Goal: Task Accomplishment & Management: Manage account settings

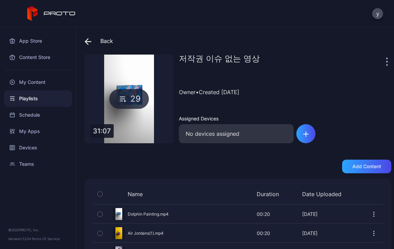
scroll to position [514, 0]
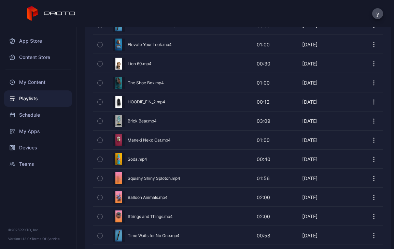
click at [67, 10] on icon at bounding box center [51, 13] width 49 height 15
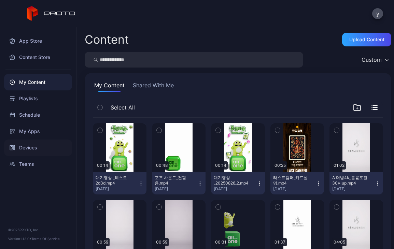
click at [30, 148] on div "Devices" at bounding box center [38, 148] width 68 height 16
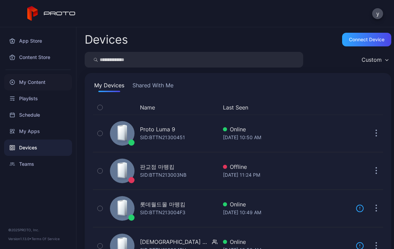
click at [37, 84] on div "My Content" at bounding box center [38, 82] width 68 height 16
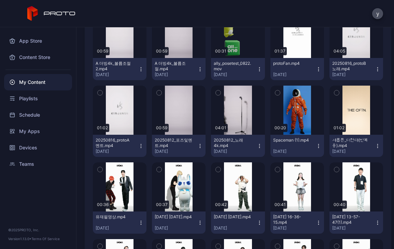
scroll to position [192, 0]
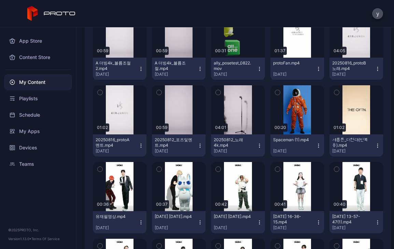
click at [157, 89] on icon "button" at bounding box center [159, 93] width 5 height 8
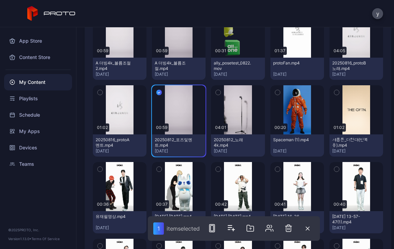
click at [216, 92] on icon "button" at bounding box center [218, 93] width 5 height 8
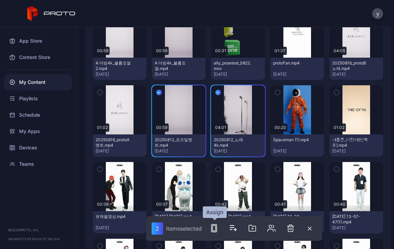
click at [217, 228] on icon "button" at bounding box center [214, 228] width 8 height 8
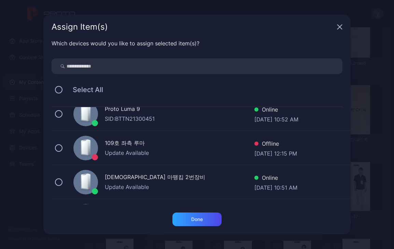
scroll to position [79, 0]
click at [342, 27] on icon "button" at bounding box center [339, 26] width 5 height 5
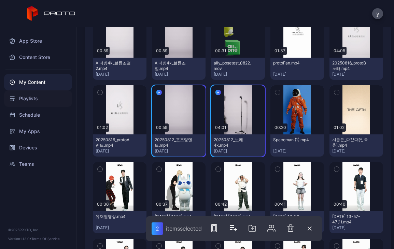
click at [32, 100] on div "Playlists" at bounding box center [38, 99] width 68 height 16
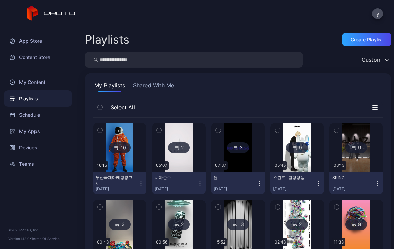
drag, startPoint x: 385, startPoint y: 141, endPoint x: 390, endPoint y: 152, distance: 11.8
click at [390, 152] on div "Playlists Create Playlist Custom My Playlists Shared With Me Select All 10 16:1…" at bounding box center [236, 138] width 318 height 222
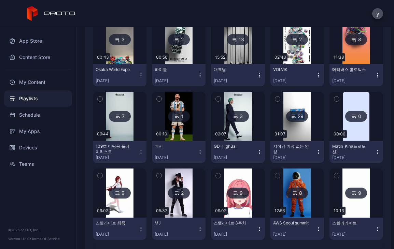
scroll to position [194, 0]
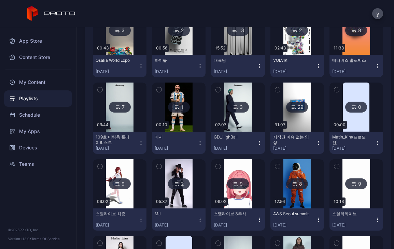
click at [192, 55] on button "하이볼 [DATE]" at bounding box center [179, 66] width 54 height 22
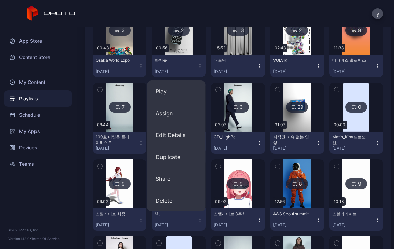
scroll to position [0, 0]
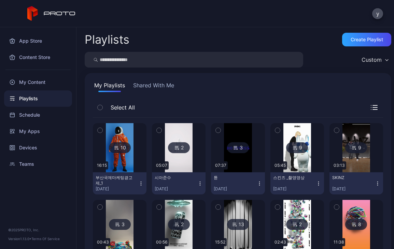
click at [38, 87] on div "My Content" at bounding box center [38, 82] width 68 height 16
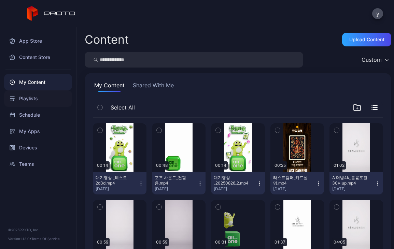
click at [32, 99] on div "Playlists" at bounding box center [38, 99] width 68 height 16
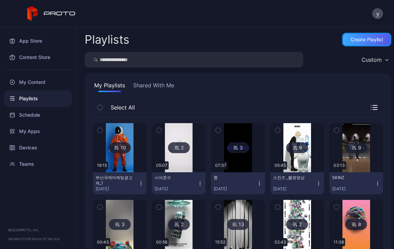
click at [342, 36] on div "Create Playlist" at bounding box center [366, 40] width 49 height 14
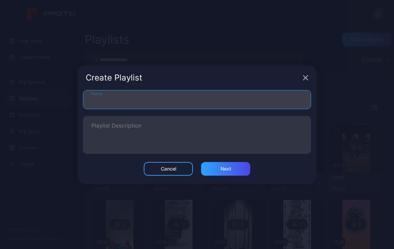
click at [208, 103] on input "Name" at bounding box center [197, 99] width 228 height 19
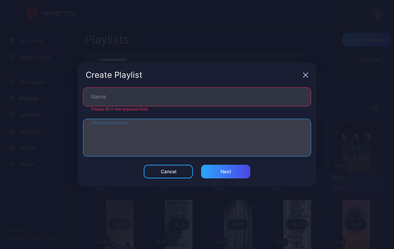
click at [99, 145] on textarea "Playlist Description" at bounding box center [197, 138] width 211 height 24
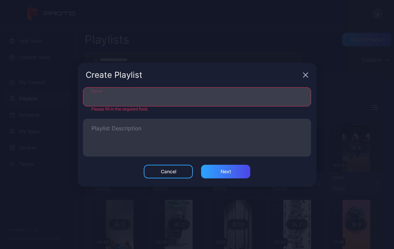
click at [139, 89] on input "Name" at bounding box center [197, 96] width 228 height 19
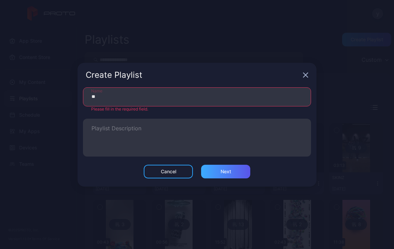
type input "*"
type input "****"
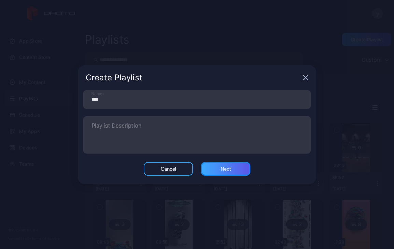
click at [218, 167] on div "Next" at bounding box center [225, 169] width 49 height 14
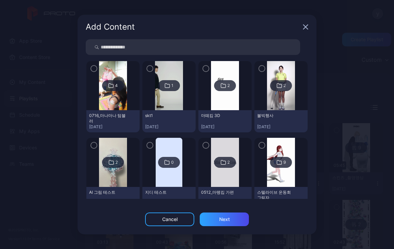
click at [156, 44] on input "search" at bounding box center [193, 47] width 215 height 16
type input "**"
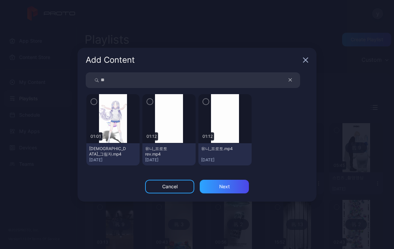
click at [149, 103] on icon "button" at bounding box center [149, 102] width 5 height 8
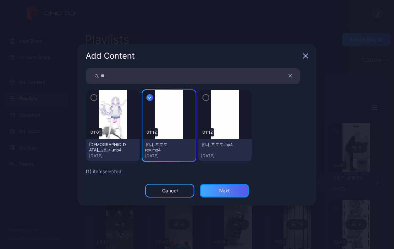
click at [216, 193] on div "Next" at bounding box center [224, 191] width 49 height 14
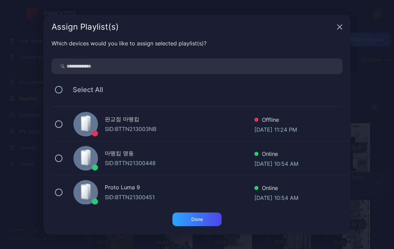
click at [342, 25] on icon "button" at bounding box center [340, 27] width 4 height 4
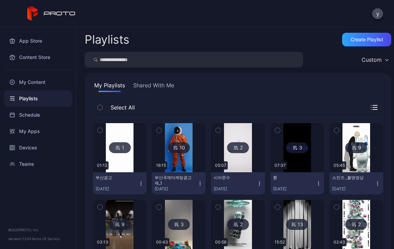
click at [118, 144] on icon at bounding box center [117, 148] width 5 height 8
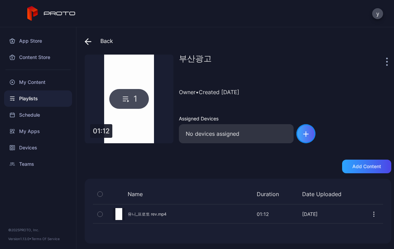
click at [313, 132] on div "button" at bounding box center [305, 133] width 19 height 19
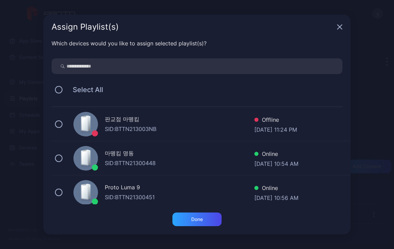
click at [337, 26] on icon "button" at bounding box center [339, 26] width 5 height 5
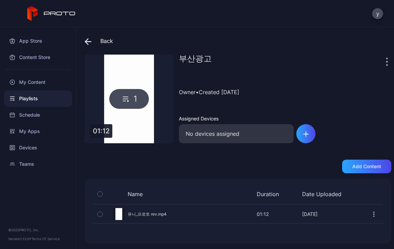
click at [385, 62] on div at bounding box center [388, 62] width 7 height 14
click at [385, 61] on div at bounding box center [388, 62] width 7 height 14
click at [386, 64] on icon "button" at bounding box center [387, 62] width 2 height 8
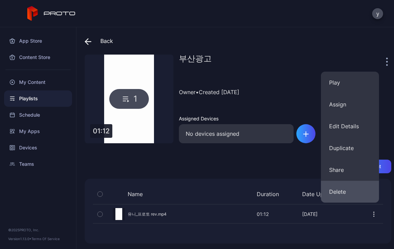
click at [350, 188] on button "Delete" at bounding box center [350, 192] width 58 height 22
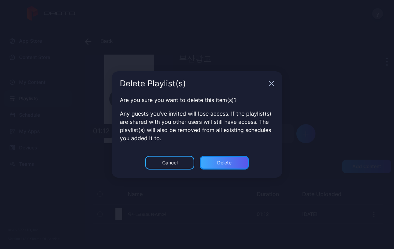
click at [230, 165] on div "Delete" at bounding box center [224, 162] width 14 height 5
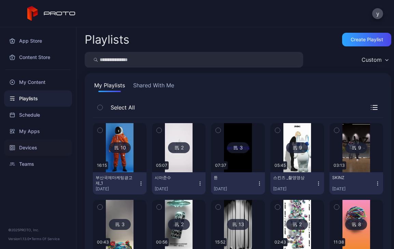
drag, startPoint x: 31, startPoint y: 143, endPoint x: 23, endPoint y: 149, distance: 9.9
click at [21, 148] on div "Devices" at bounding box center [38, 148] width 68 height 16
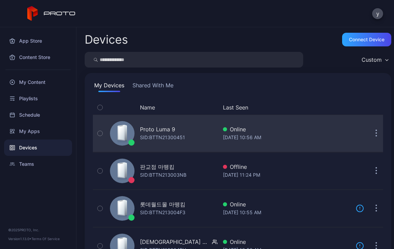
click at [158, 139] on div "SID: BTTN21300451" at bounding box center [162, 138] width 45 height 8
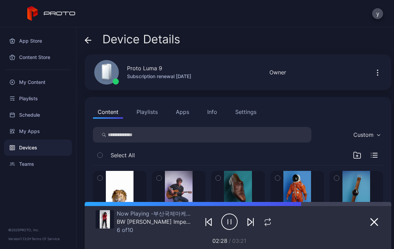
click at [229, 222] on icon "button" at bounding box center [229, 221] width 16 height 17
click at [229, 222] on icon "button" at bounding box center [230, 222] width 5 height 7
click at [263, 223] on icon "button" at bounding box center [267, 222] width 9 height 8
click at [263, 224] on icon "button" at bounding box center [267, 222] width 11 height 8
click at [210, 155] on div "Select All" at bounding box center [238, 156] width 290 height 17
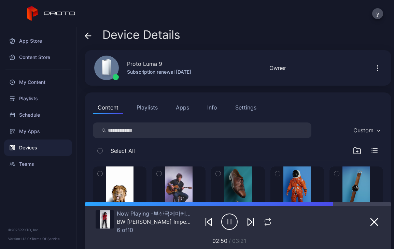
scroll to position [2, 0]
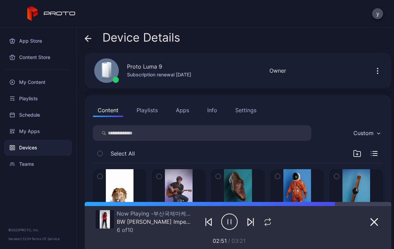
click at [149, 108] on button "Playlists" at bounding box center [147, 110] width 31 height 14
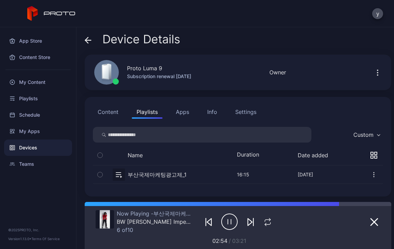
click at [100, 170] on button "button" at bounding box center [100, 175] width 14 height 18
click at [100, 176] on icon "button" at bounding box center [99, 175] width 5 height 8
click at [136, 174] on button "button" at bounding box center [238, 175] width 290 height 18
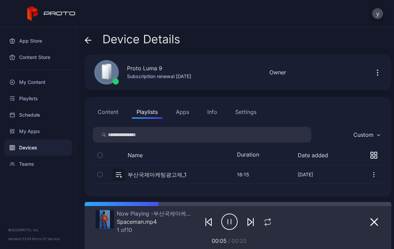
click at [233, 92] on div "Device Details Proto Luma 9 Subscription renewal [DATE] Online Last Seen [DATE]…" at bounding box center [236, 138] width 318 height 222
click at [147, 235] on div "Now Playing - 부산국제마케팅광고제_1 Spaceman.mp4 1 of 10 00:10 / 00:20" at bounding box center [238, 225] width 285 height 39
click at [180, 112] on button "Apps" at bounding box center [182, 112] width 23 height 14
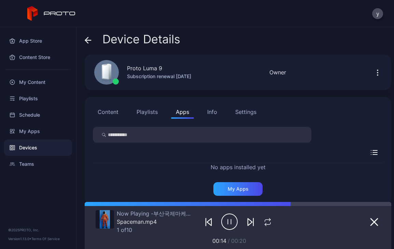
click at [147, 111] on button "Playlists" at bounding box center [147, 112] width 31 height 14
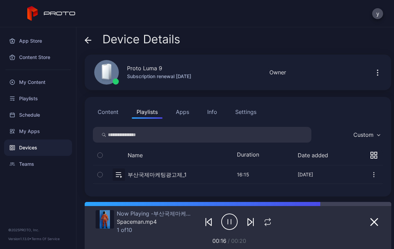
click at [144, 223] on div "Spaceman.mp4" at bounding box center [154, 222] width 74 height 7
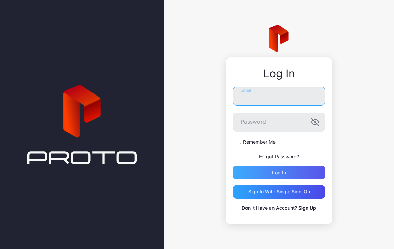
type input "**********"
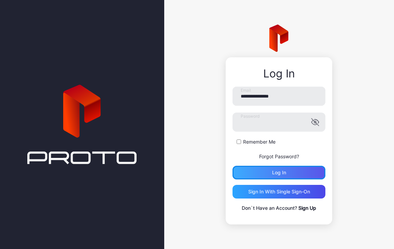
click at [294, 168] on div "Log in" at bounding box center [279, 173] width 93 height 14
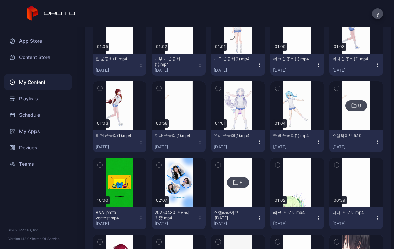
scroll to position [1735, 0]
